Goal: Task Accomplishment & Management: Manage account settings

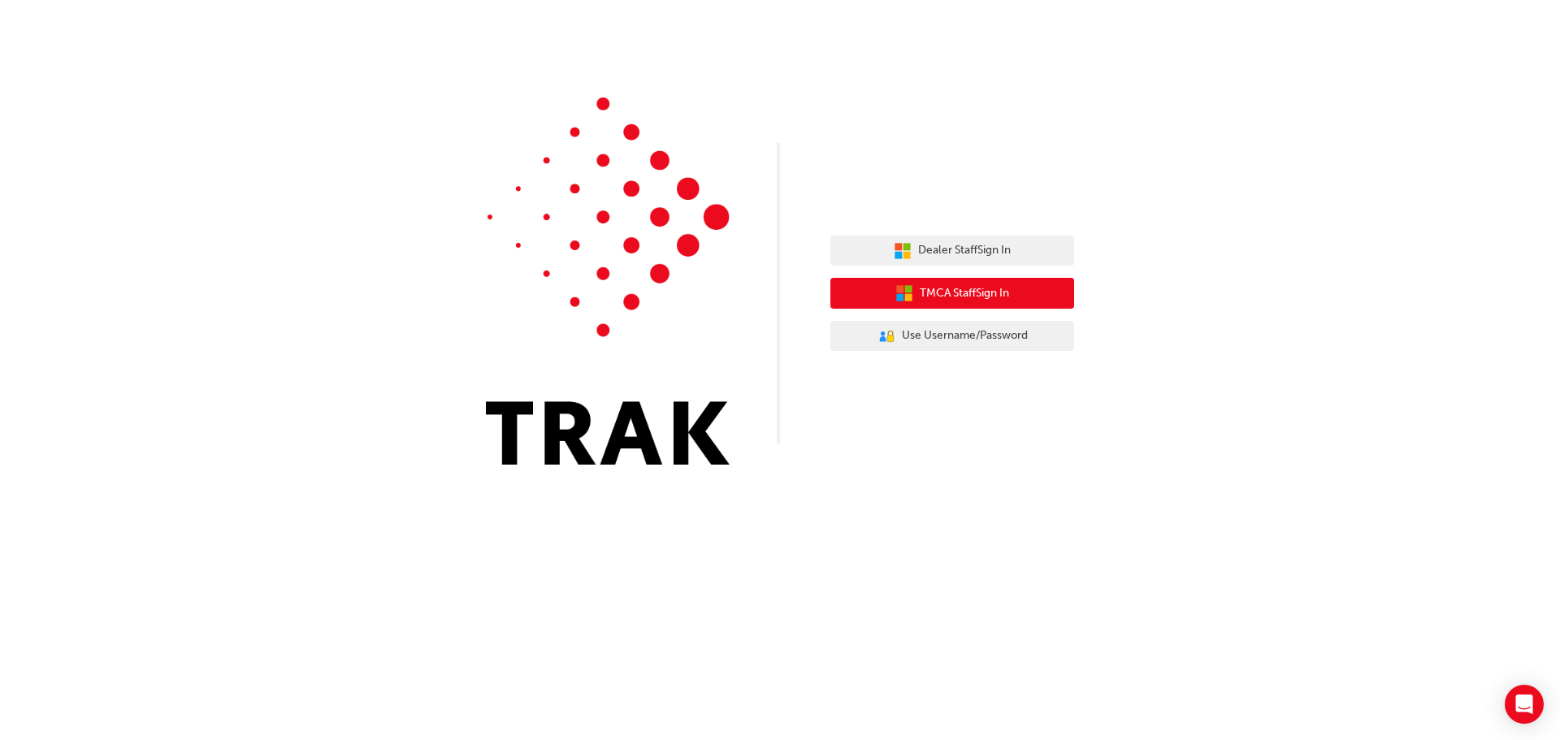
click at [987, 293] on span "TMCA Staff Sign In" at bounding box center [964, 293] width 89 height 19
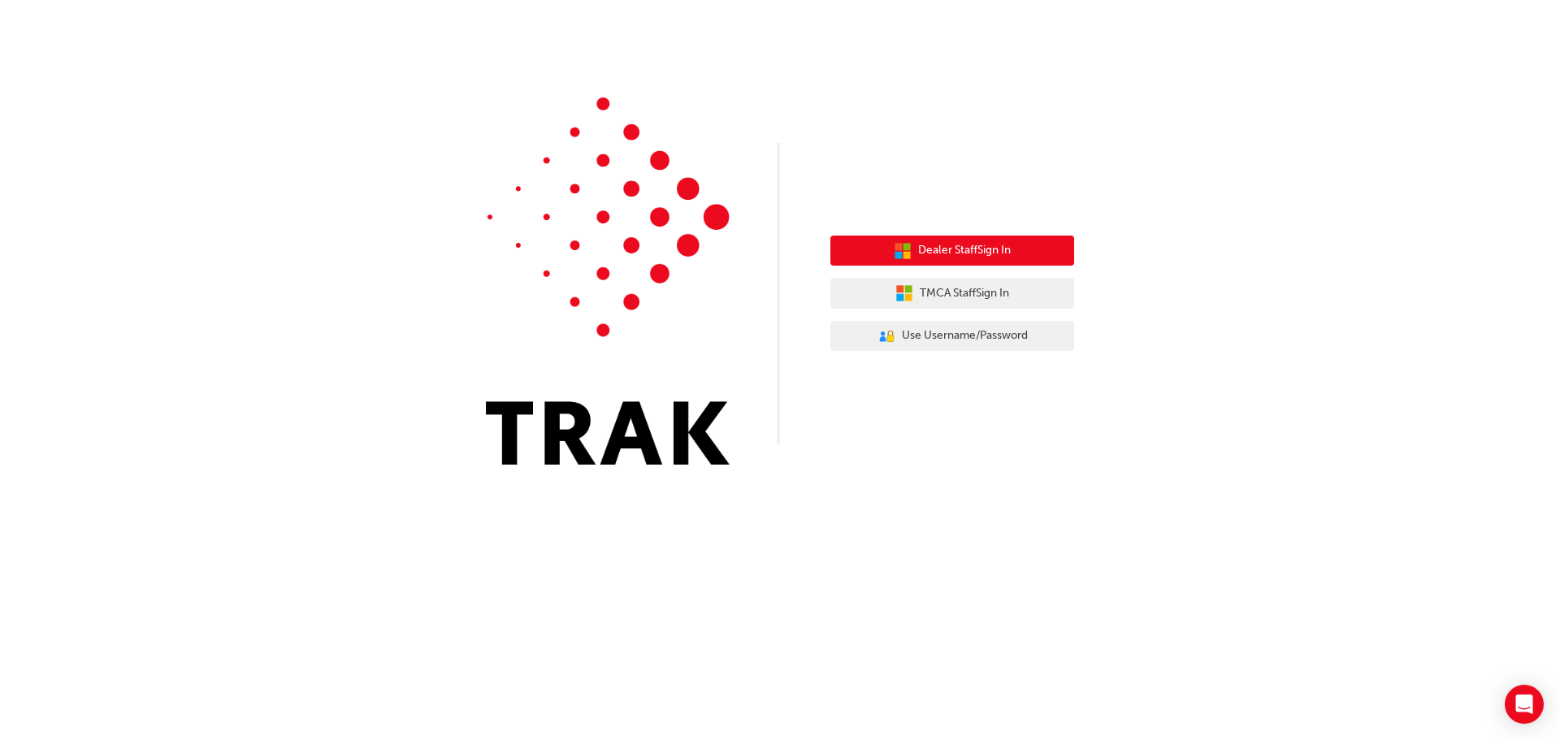
click at [907, 254] on icon "button" at bounding box center [906, 254] width 7 height 7
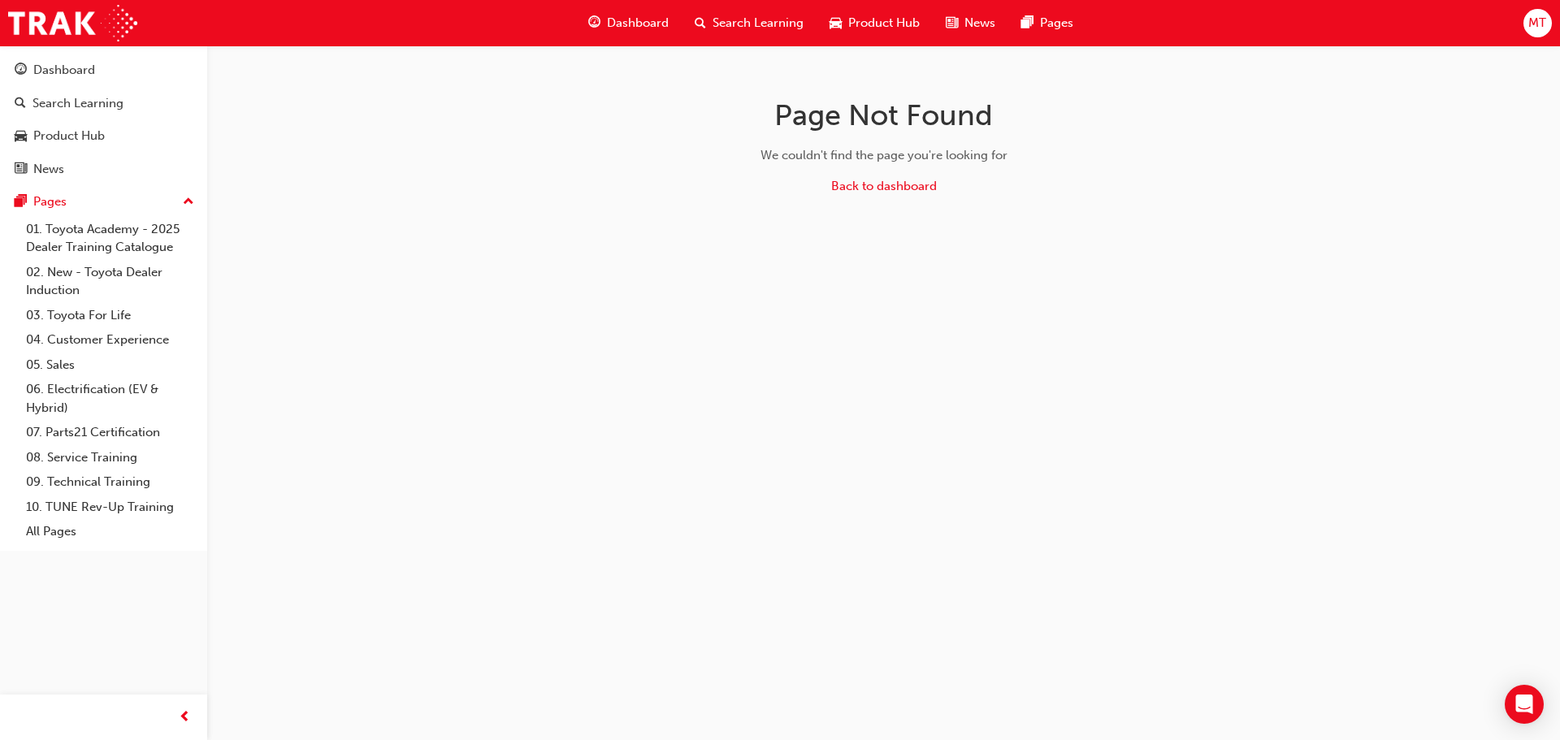
click at [1536, 28] on span "MT" at bounding box center [1537, 23] width 18 height 19
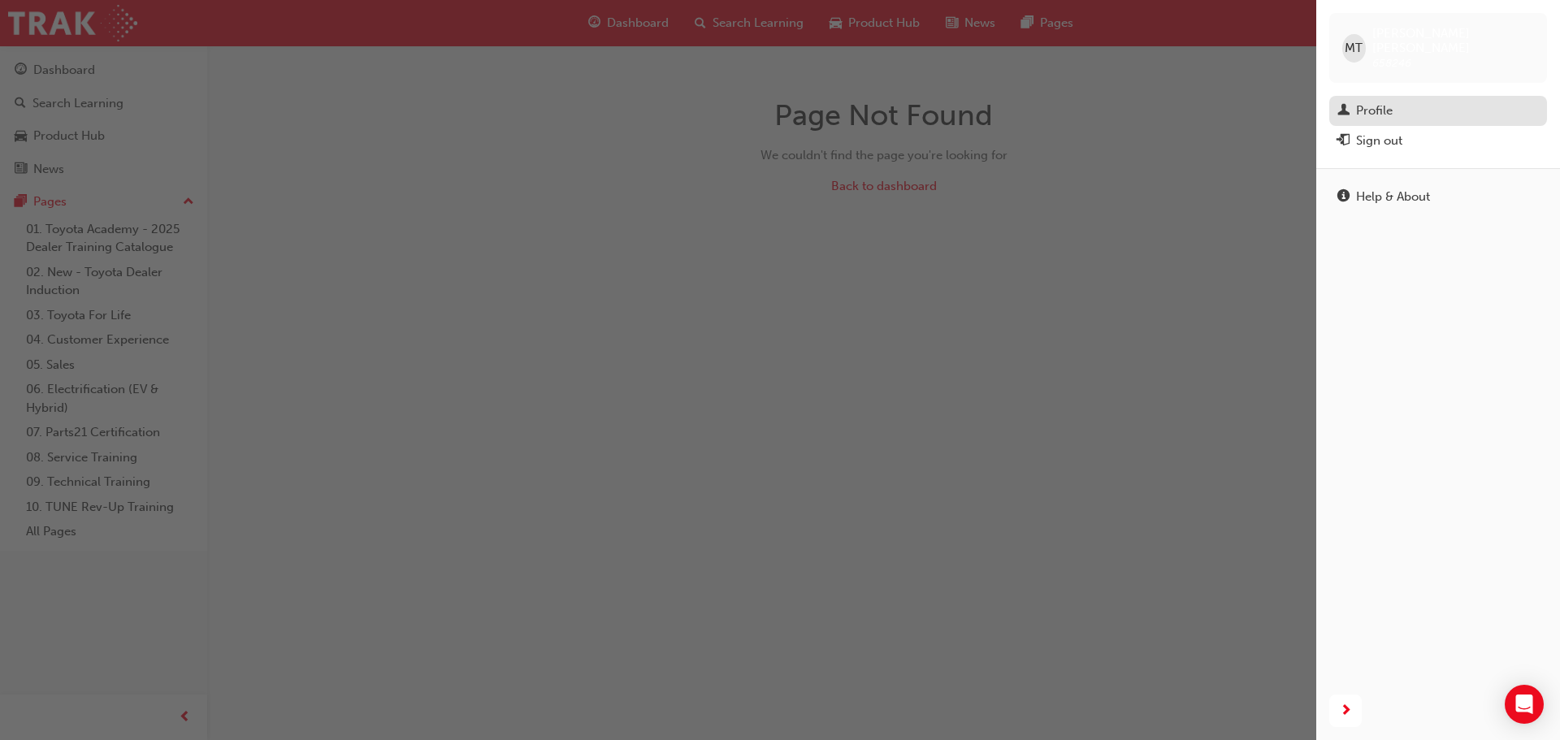
click at [1374, 102] on div "Profile" at bounding box center [1374, 111] width 37 height 19
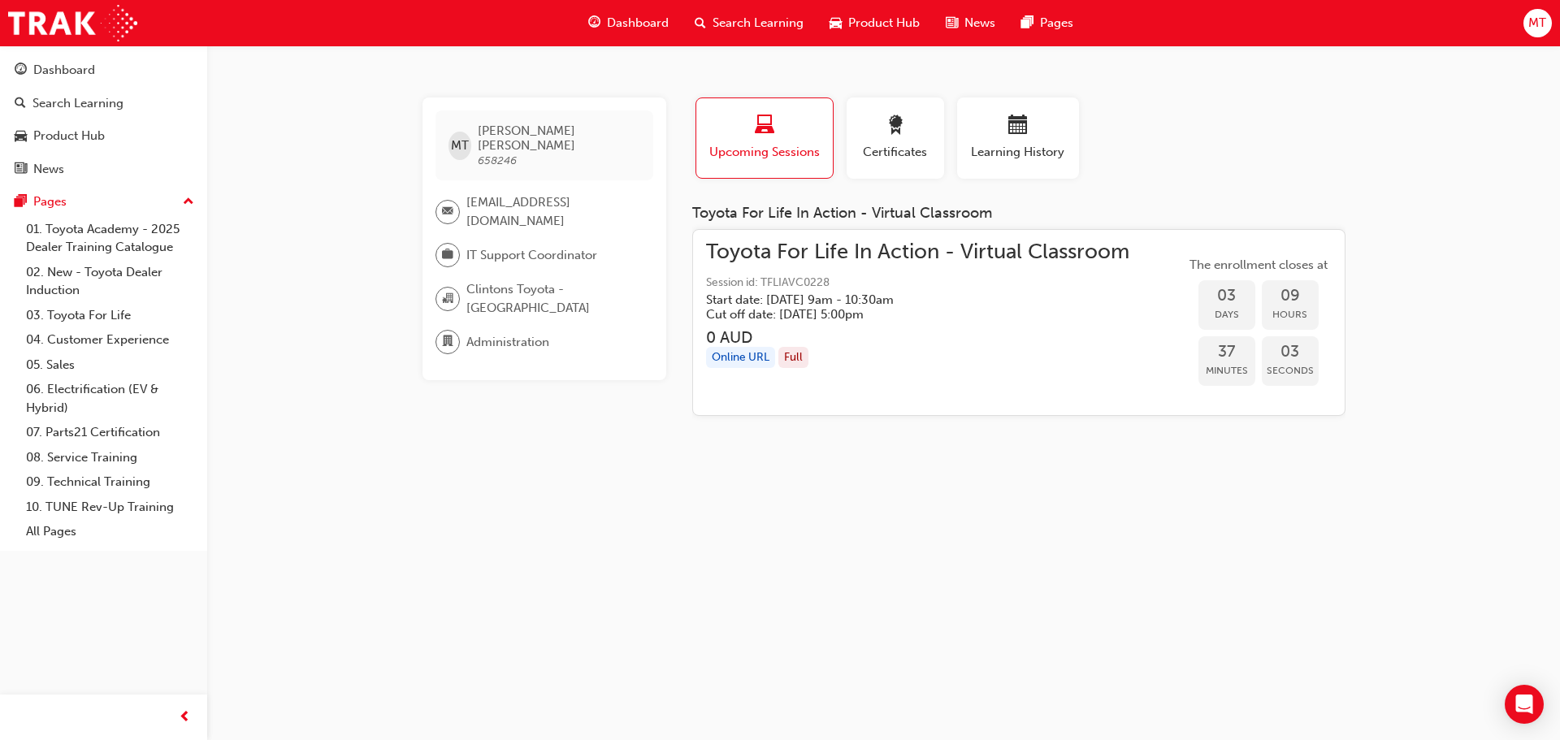
click at [941, 297] on h5 "Start date: [DATE] 9am - 10:30am" at bounding box center [904, 299] width 397 height 15
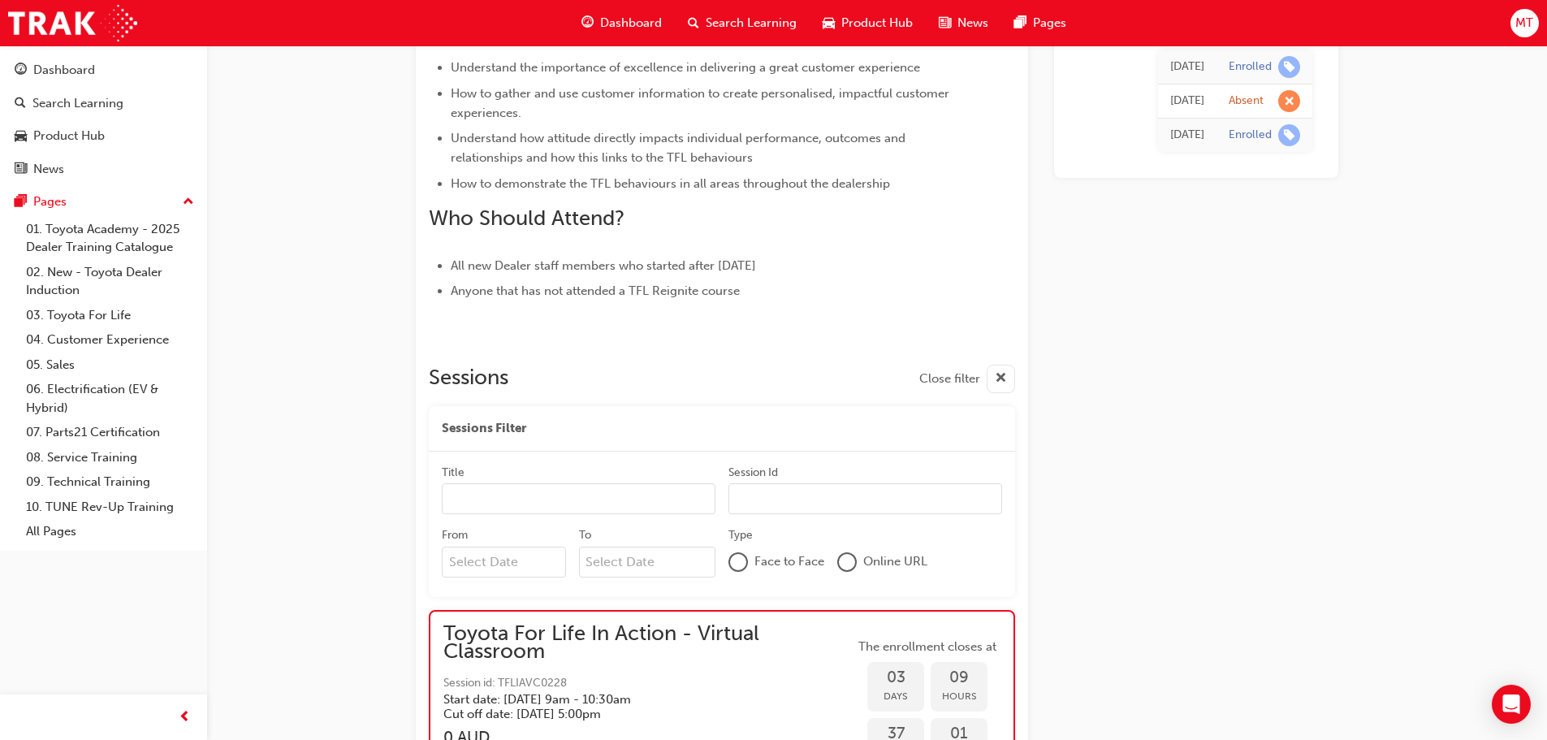
scroll to position [1290, 0]
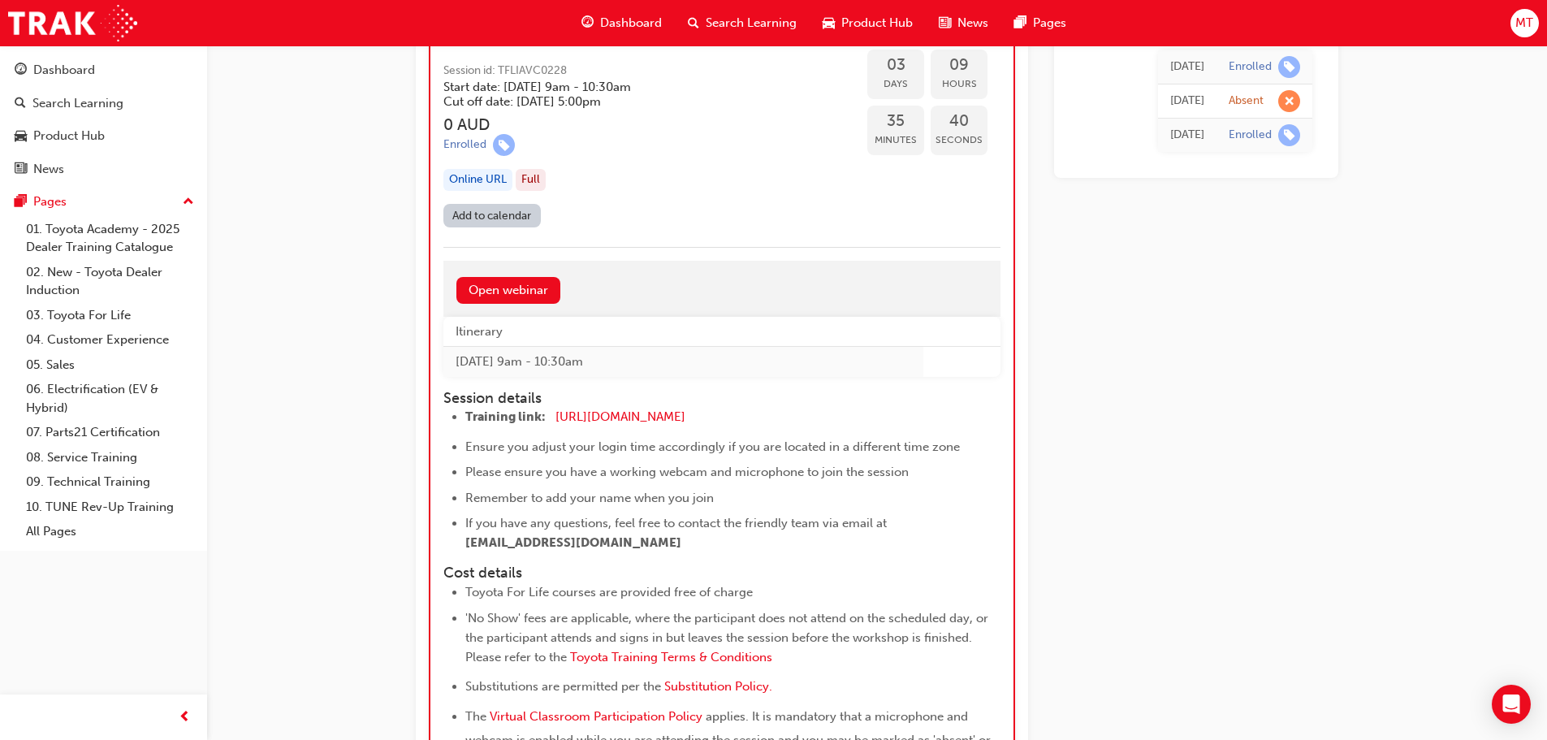
click at [1502, 26] on div "Dashboard Search Learning Product Hub News Pages MT" at bounding box center [773, 23] width 1547 height 46
click at [1517, 23] on span "MT" at bounding box center [1525, 23] width 18 height 19
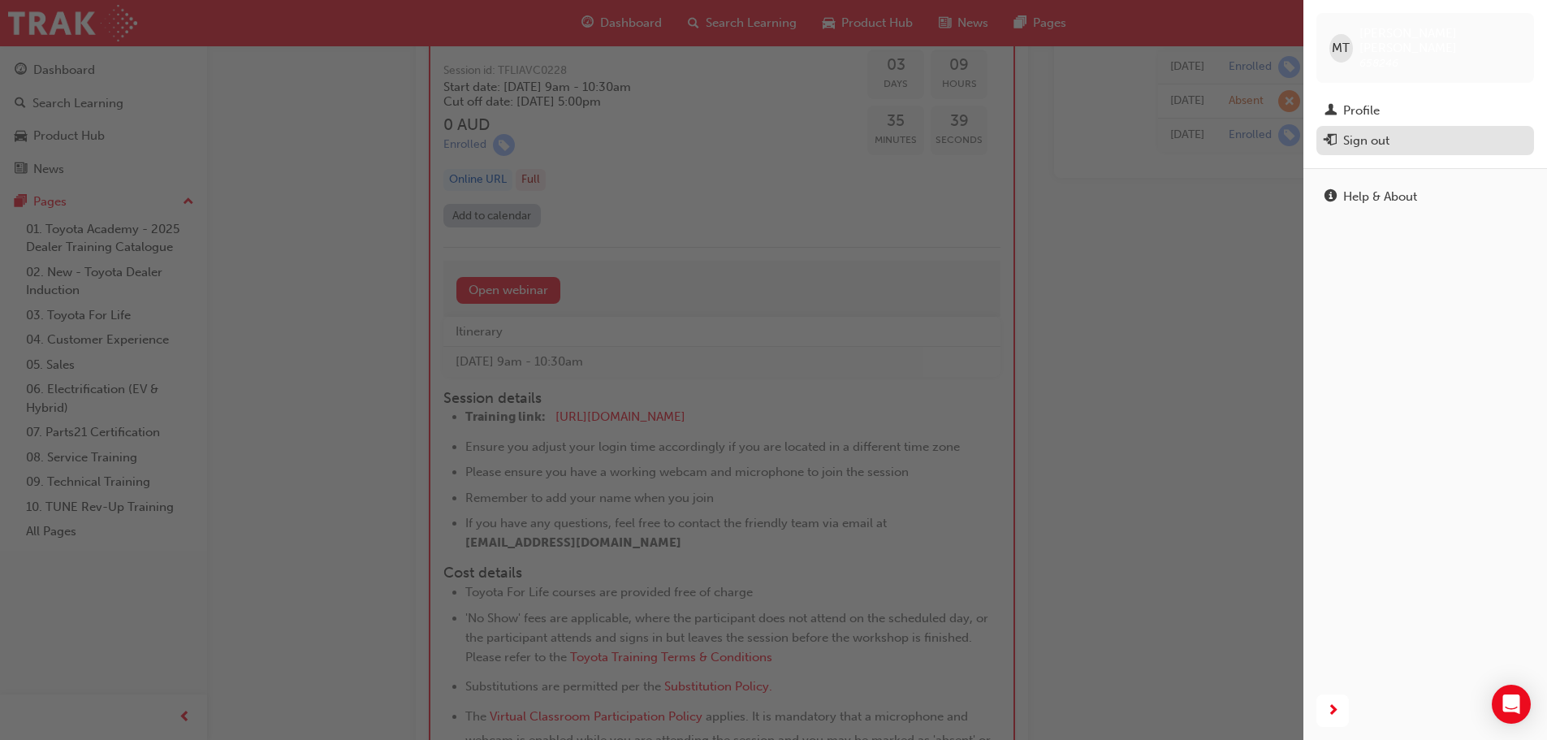
click at [1383, 132] on div "Sign out" at bounding box center [1367, 141] width 46 height 19
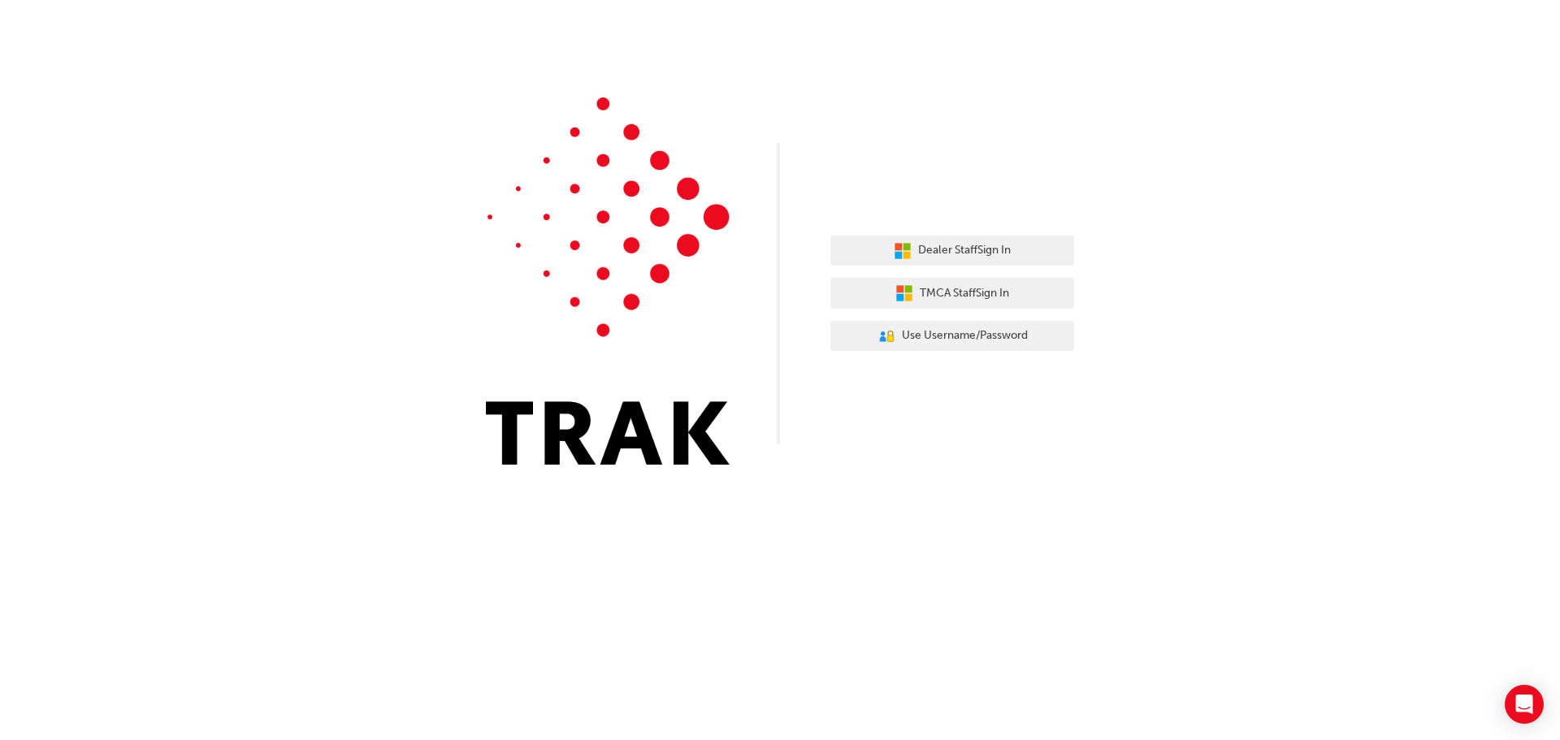
click at [969, 549] on div "Dealer Staff Sign In TMCA Staff Sign In User Authentication Icon - Blue Person,…" at bounding box center [780, 370] width 1560 height 740
click at [954, 245] on span "Dealer Staff Sign In" at bounding box center [964, 250] width 93 height 19
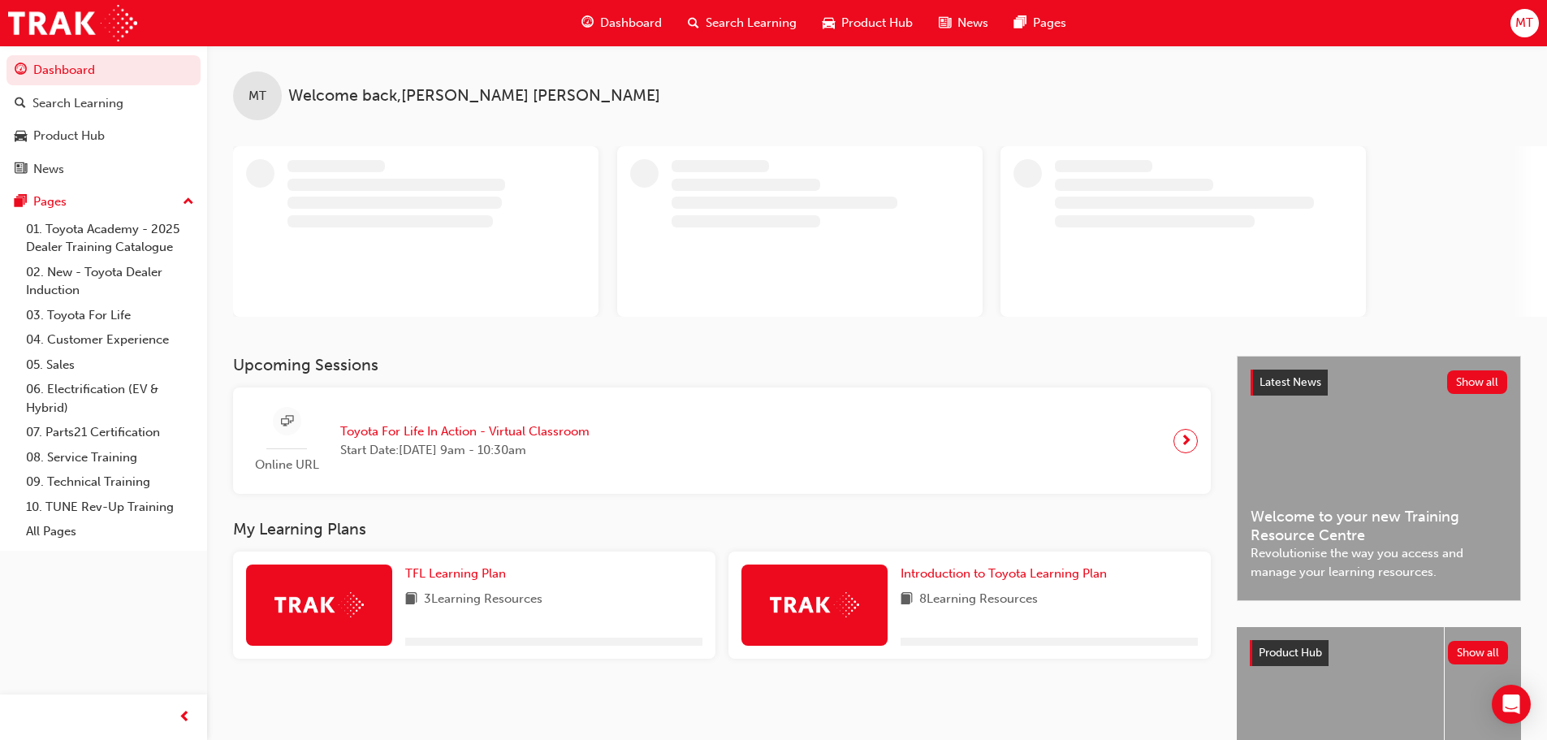
click at [1530, 25] on span "MT" at bounding box center [1525, 23] width 18 height 19
